Goal: Obtain resource: Download file/media

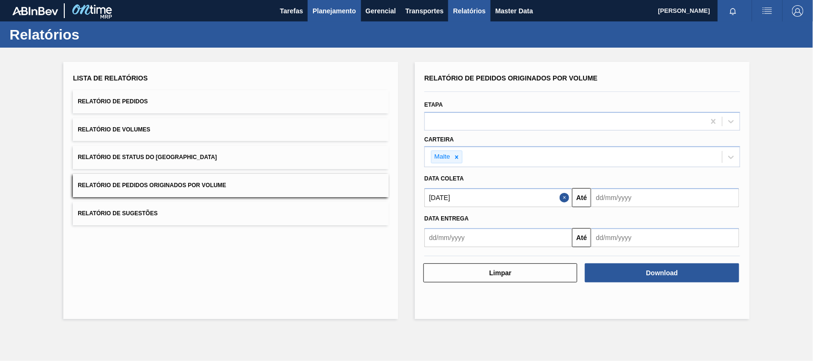
click at [332, 13] on span "Planejamento" at bounding box center [334, 10] width 43 height 11
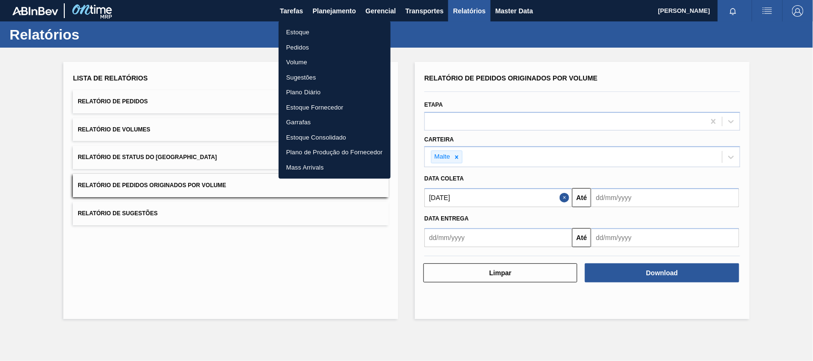
click at [306, 30] on li "Estoque" at bounding box center [335, 32] width 112 height 15
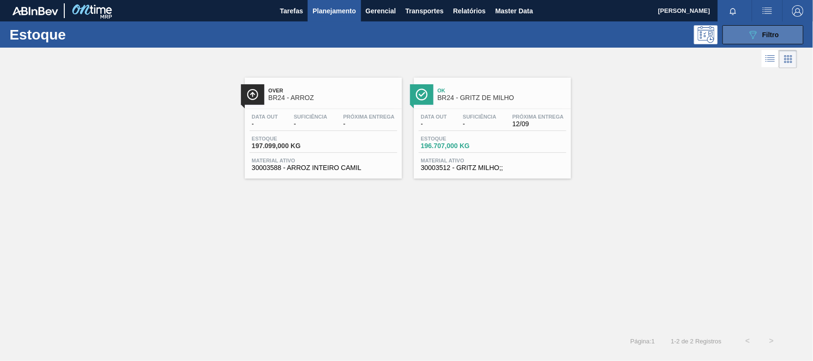
click at [768, 32] on span "Filtro" at bounding box center [771, 35] width 17 height 8
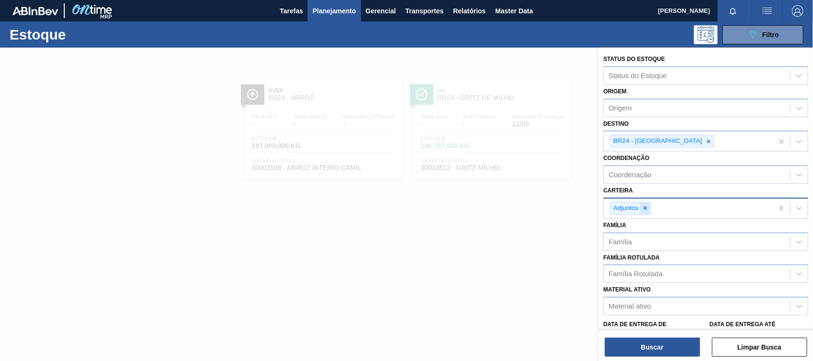
click at [644, 206] on icon at bounding box center [645, 208] width 7 height 7
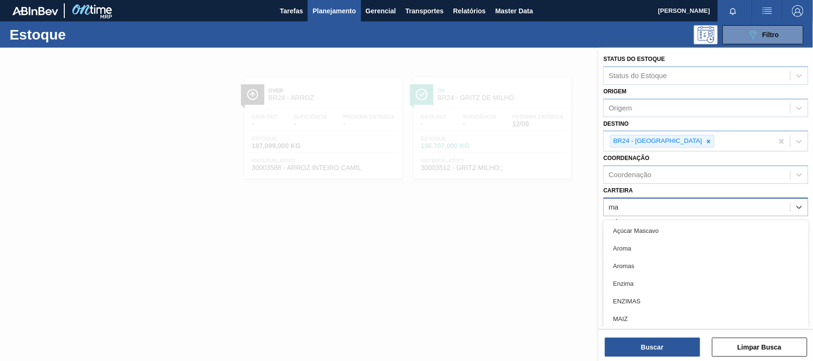
type input "mal"
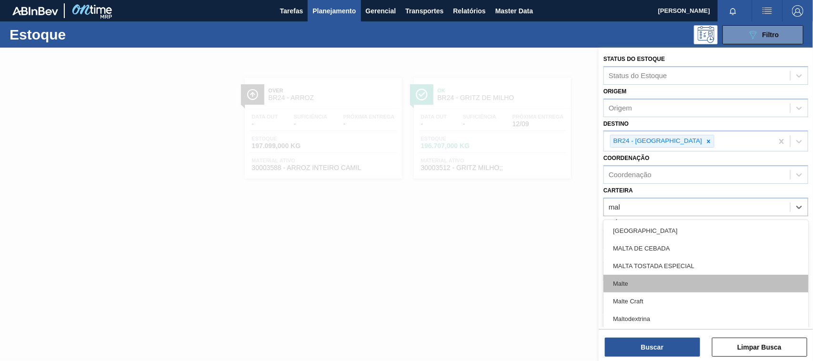
click at [634, 288] on div "Malte" at bounding box center [706, 284] width 205 height 18
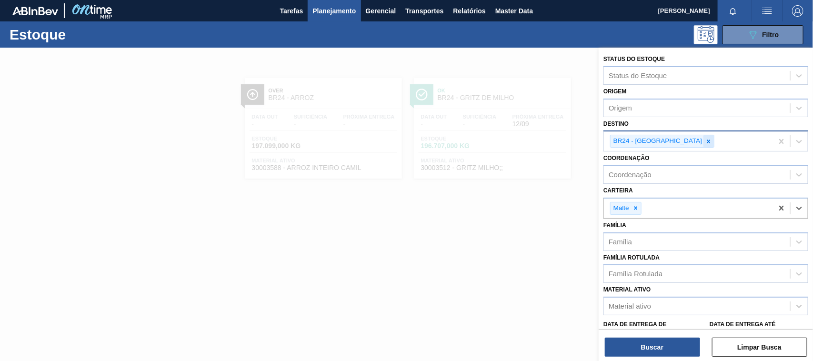
click at [707, 140] on icon at bounding box center [708, 141] width 3 height 3
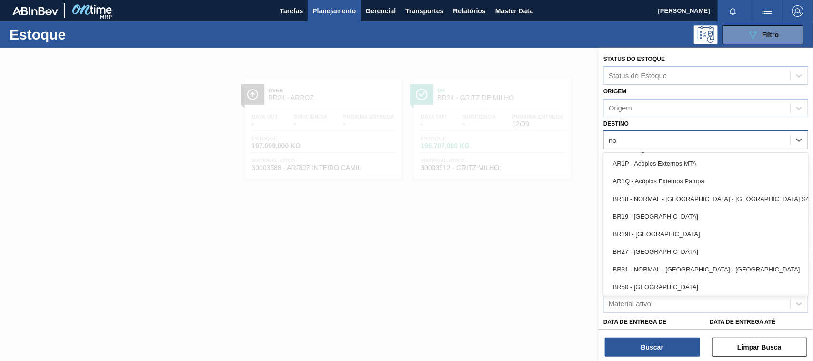
type input "nov"
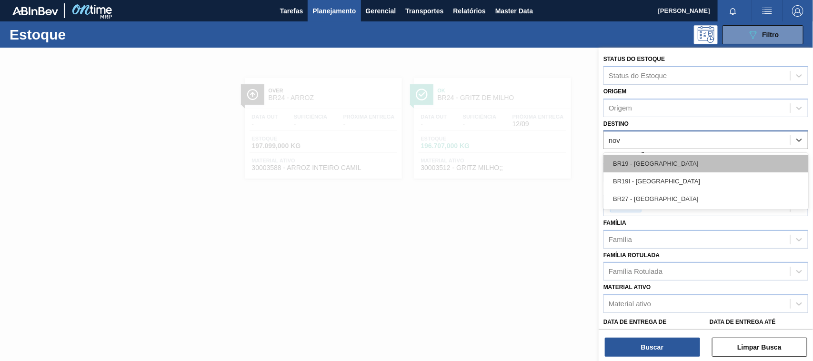
click at [647, 166] on div "BR19 - [GEOGRAPHIC_DATA]" at bounding box center [706, 164] width 205 height 18
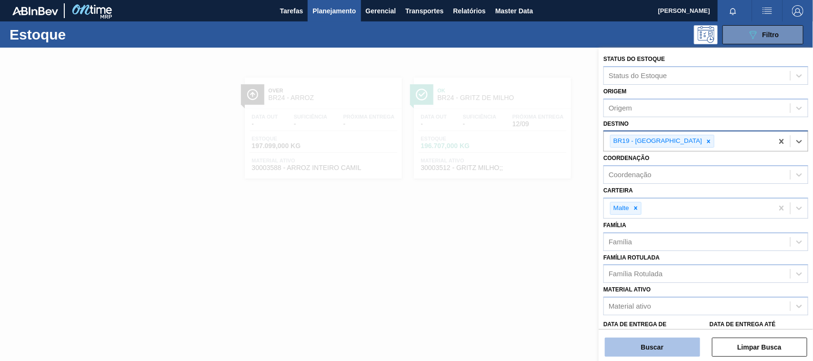
click at [667, 346] on button "Buscar" at bounding box center [652, 347] width 95 height 19
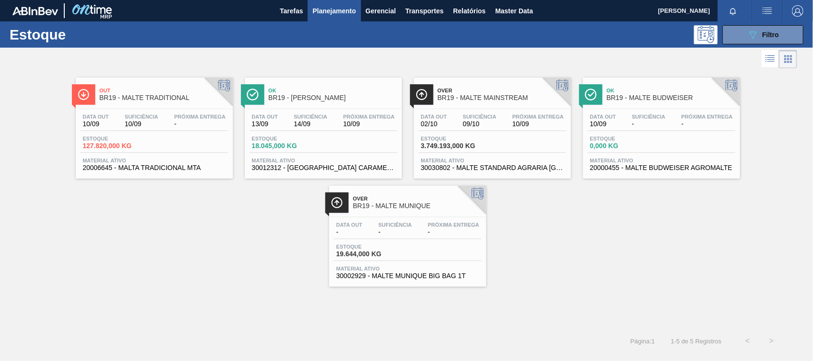
click at [482, 94] on span "BR19 - MALTE MAINSTREAM" at bounding box center [502, 97] width 129 height 7
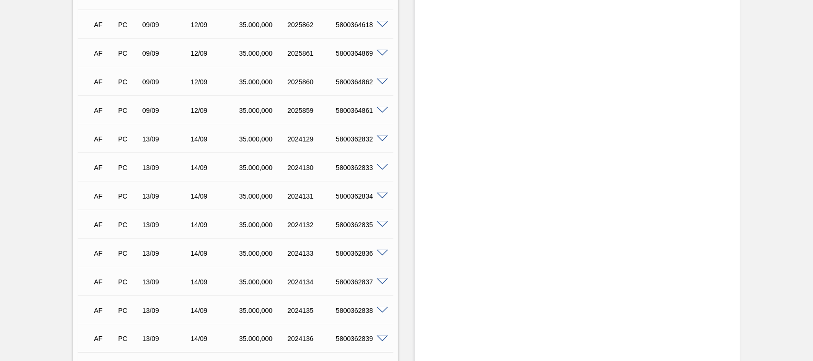
scroll to position [6948, 0]
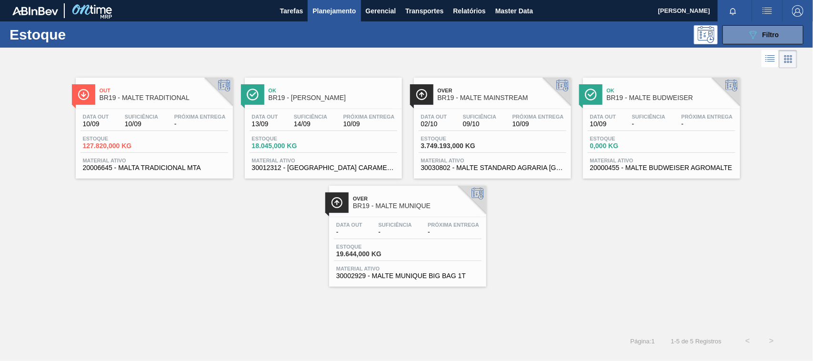
click at [159, 106] on div "Out BR19 - MALTE TRADITIONAL Data [DATE] Suficiência 10/09 Próxima Entrega - Es…" at bounding box center [154, 128] width 157 height 101
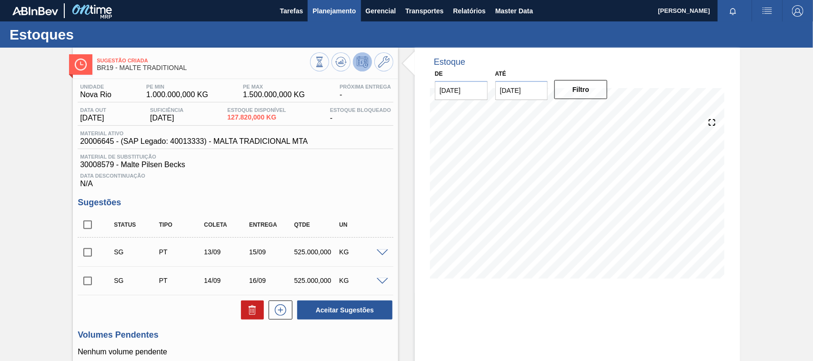
click at [326, 15] on span "Planejamento" at bounding box center [334, 10] width 43 height 11
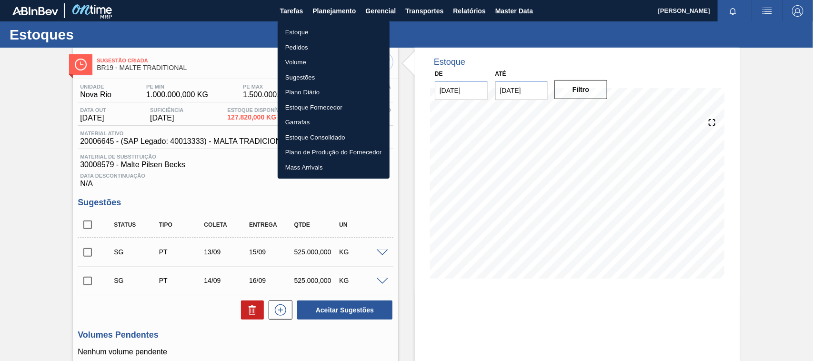
click at [310, 34] on li "Estoque" at bounding box center [334, 32] width 112 height 15
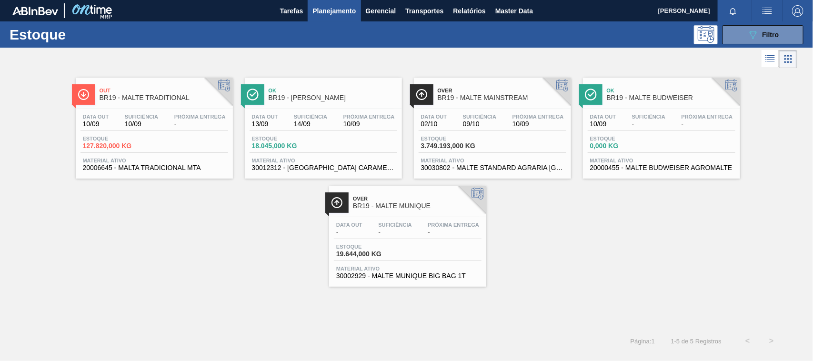
click at [456, 94] on span "BR19 - MALTE MAINSTREAM" at bounding box center [502, 97] width 129 height 7
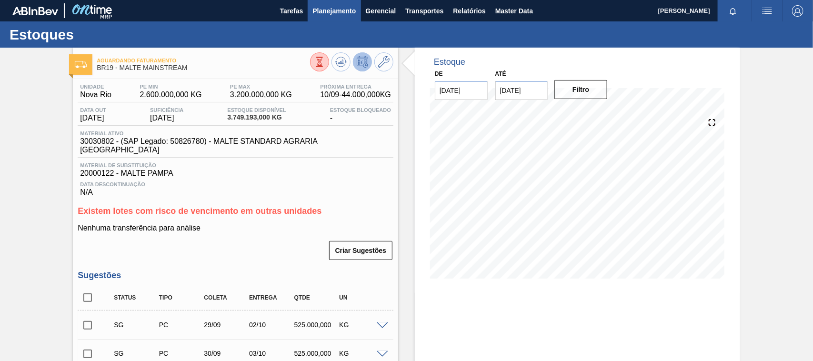
click at [327, 7] on span "Planejamento" at bounding box center [334, 10] width 43 height 11
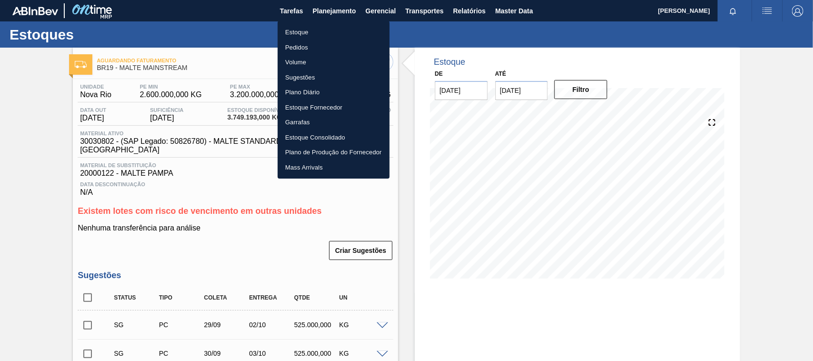
click at [301, 31] on li "Estoque" at bounding box center [334, 32] width 112 height 15
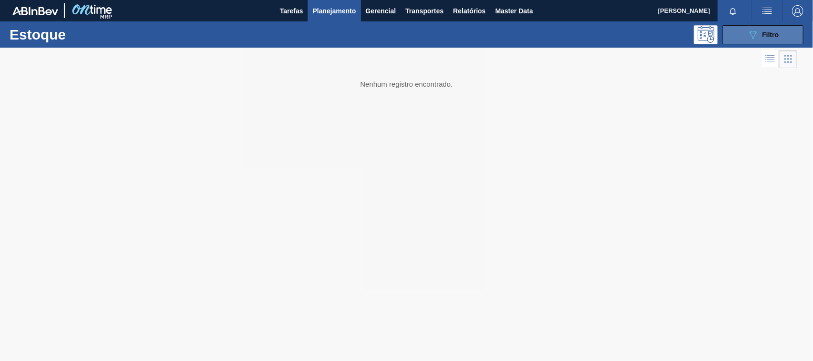
click at [754, 36] on icon at bounding box center [753, 35] width 7 height 8
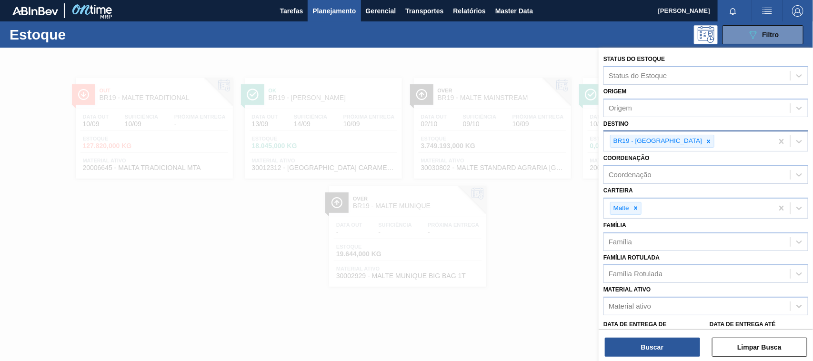
click at [706, 142] on icon at bounding box center [709, 141] width 7 height 7
type input "jagu"
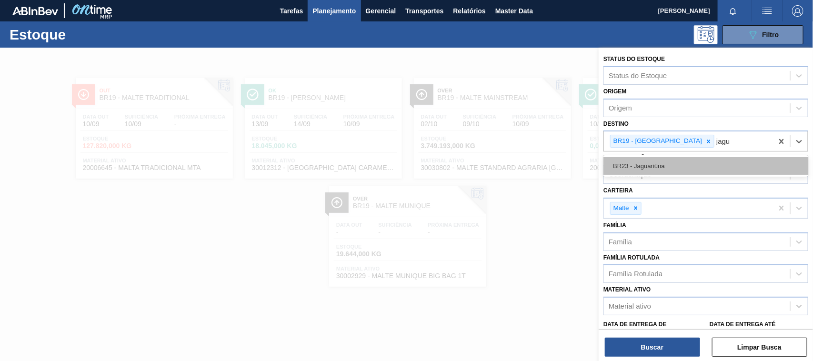
click at [652, 164] on div "BR23 - Jaguariúna" at bounding box center [706, 166] width 205 height 18
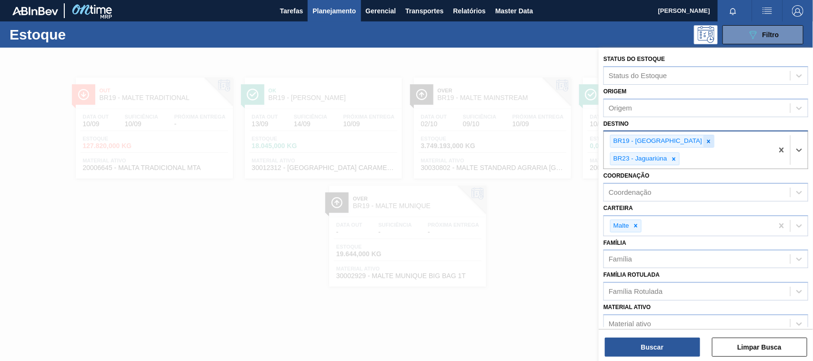
click at [706, 141] on icon at bounding box center [709, 141] width 7 height 7
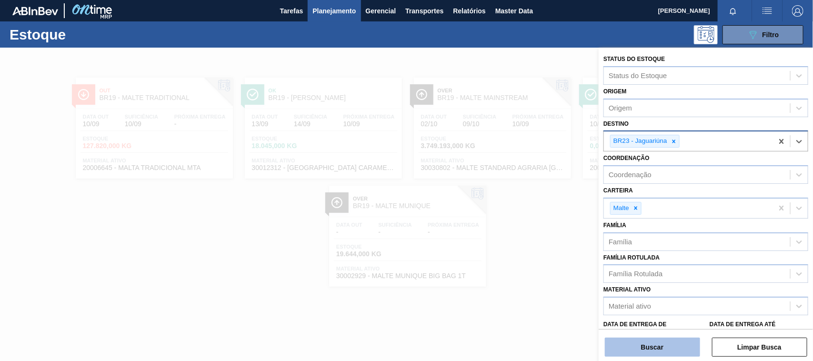
click at [661, 343] on button "Buscar" at bounding box center [652, 347] width 95 height 19
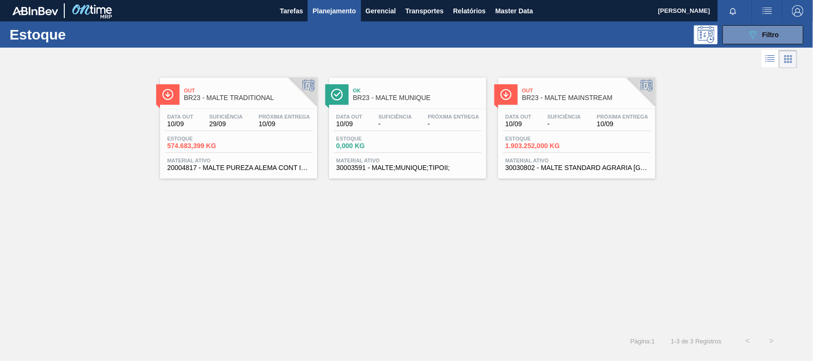
click at [223, 98] on span "BR23 - MALTE TRADITIONAL" at bounding box center [248, 97] width 129 height 7
click at [573, 97] on span "BR23 - MALTE MAINSTREAM" at bounding box center [586, 97] width 129 height 7
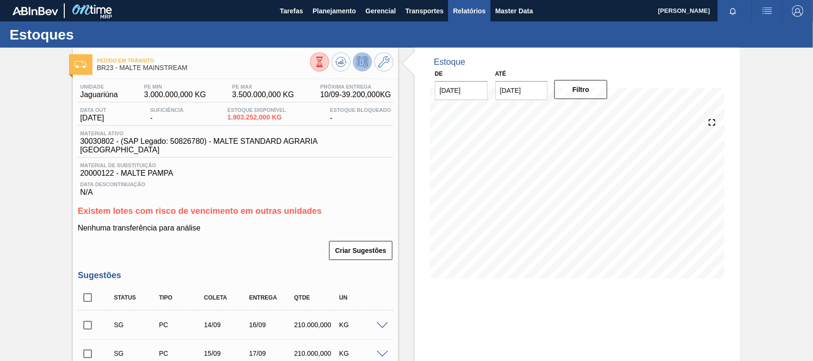
click at [482, 13] on span "Relatórios" at bounding box center [469, 10] width 32 height 11
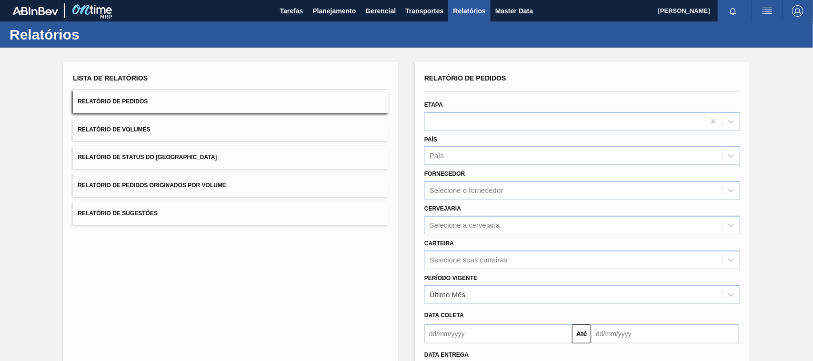
click at [150, 189] on span "Relatório de Pedidos Originados por Volume" at bounding box center [152, 185] width 149 height 7
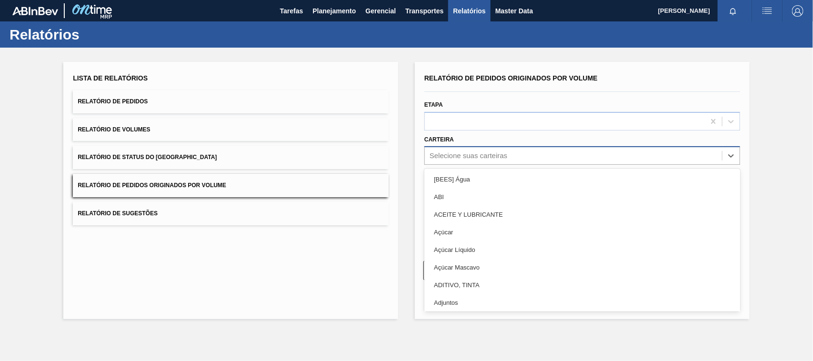
click at [444, 162] on div "Selecione suas carteiras" at bounding box center [582, 155] width 316 height 19
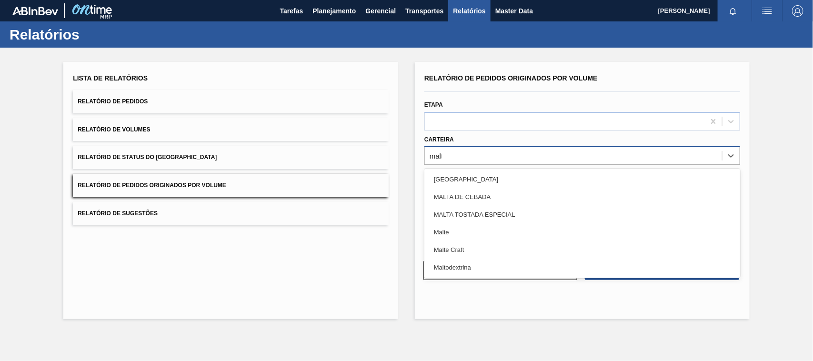
type input "malte"
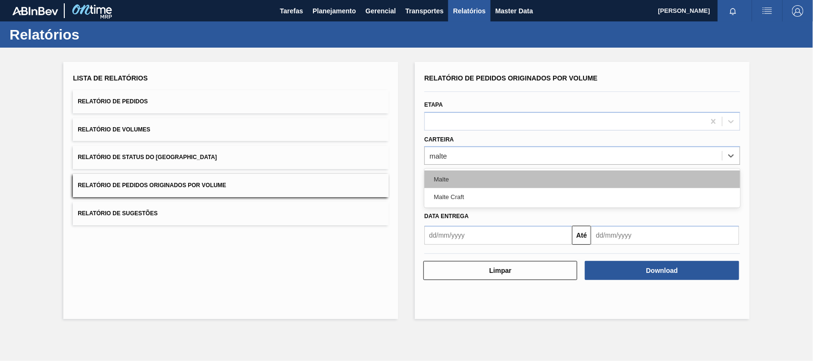
click at [453, 174] on div "Malte" at bounding box center [582, 180] width 316 height 18
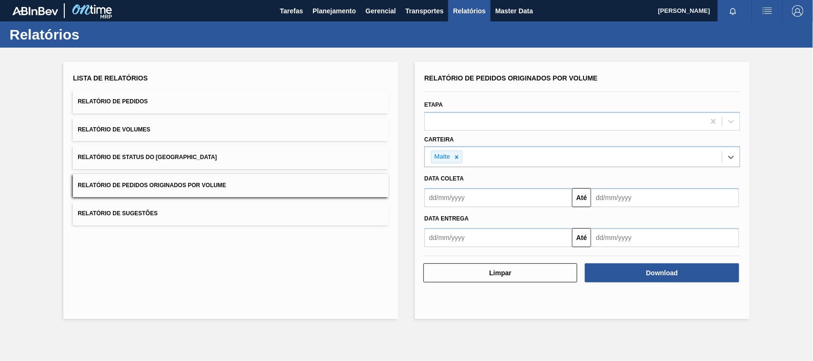
click at [454, 205] on input "text" at bounding box center [498, 197] width 148 height 19
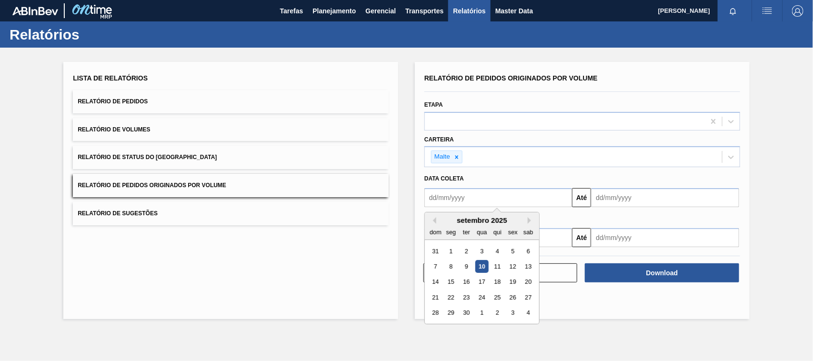
type input "[DATE]"
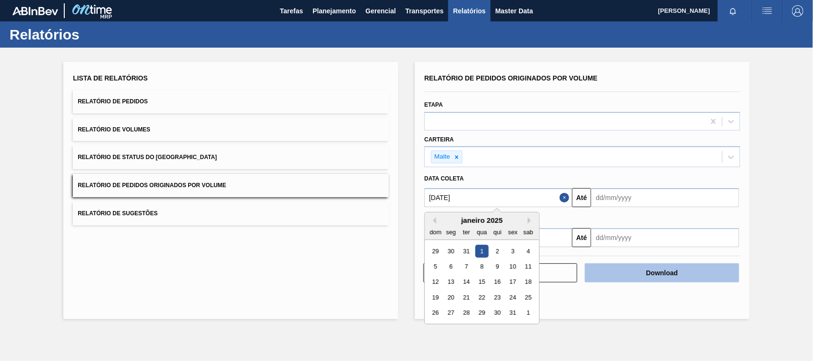
click at [652, 273] on button "Download" at bounding box center [662, 272] width 154 height 19
